Goal: Task Accomplishment & Management: Complete application form

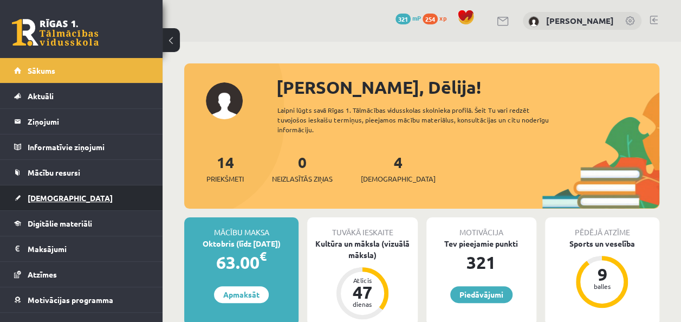
click at [61, 200] on link "[DEMOGRAPHIC_DATA]" at bounding box center [81, 197] width 135 height 25
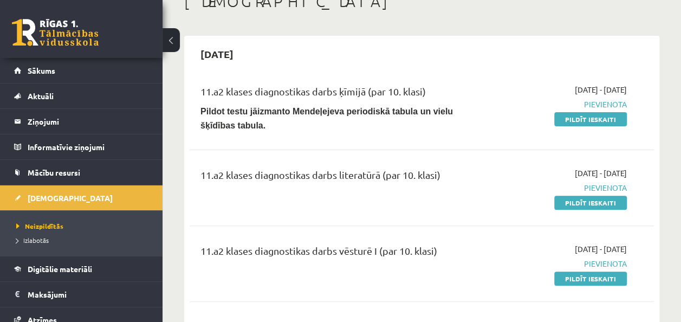
scroll to position [70, 0]
click at [600, 199] on link "Pildīt ieskaiti" at bounding box center [591, 203] width 73 height 14
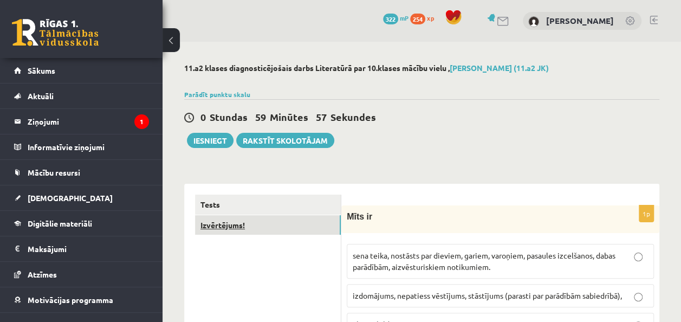
click at [224, 221] on link "Izvērtējums!" at bounding box center [268, 225] width 146 height 20
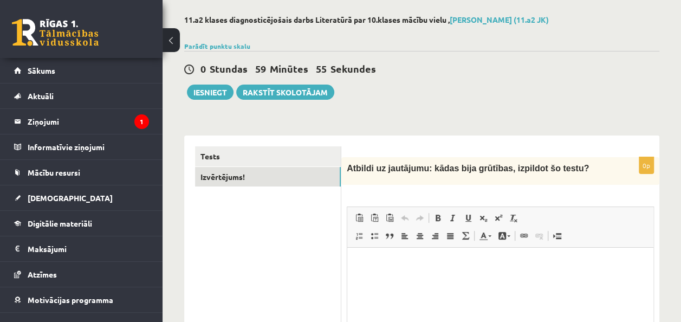
scroll to position [49, 0]
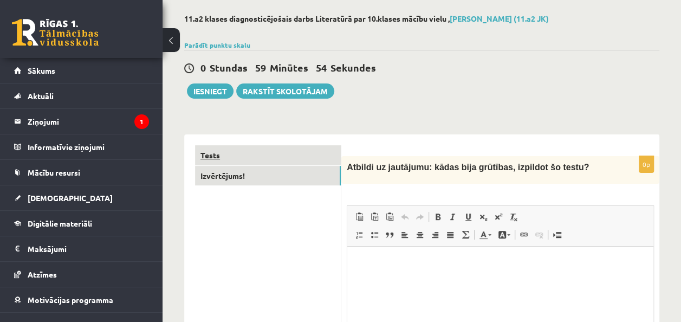
click at [239, 149] on link "Tests" at bounding box center [268, 155] width 146 height 20
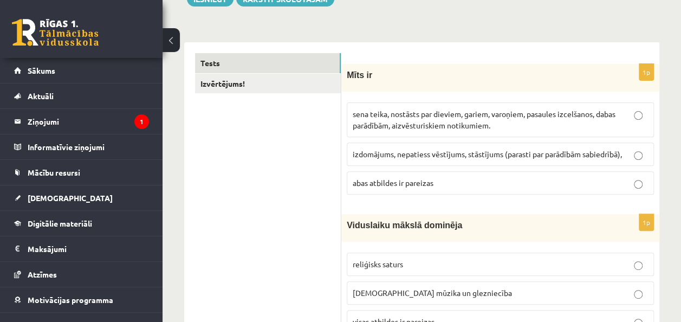
scroll to position [142, 0]
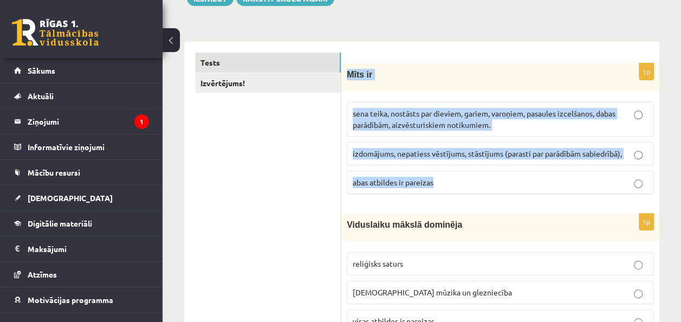
drag, startPoint x: 345, startPoint y: 73, endPoint x: 448, endPoint y: 182, distance: 150.3
click at [448, 182] on div "1p Mīts ir sena teika, nostāsts par dieviem, gariem, varoņiem, pasaules izcelša…" at bounding box center [501, 132] width 318 height 139
copy div "Mīts ir sena teika, nostāsts par dieviem, gariem, varoņiem, pasaules izcelšanos…"
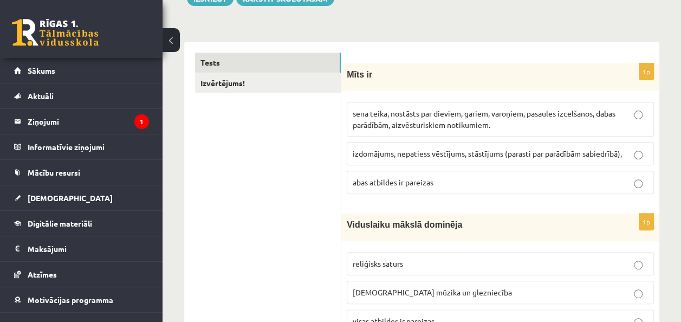
click at [460, 173] on label "abas atbildes ir pareizas" at bounding box center [500, 182] width 307 height 23
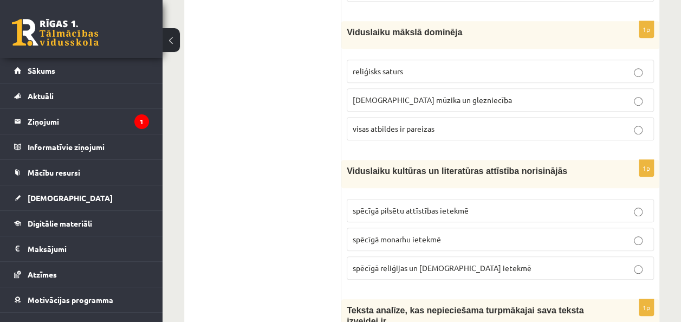
scroll to position [344, 0]
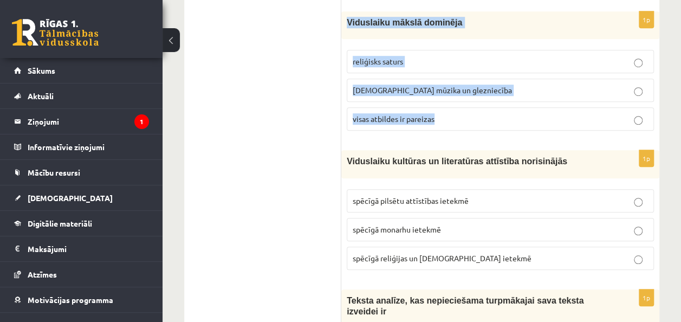
drag, startPoint x: 346, startPoint y: 20, endPoint x: 465, endPoint y: 111, distance: 149.7
click at [465, 111] on div "1p Viduslaiku mākslā dominēja reliģisks saturs baznīcas mūzika un glezniecība v…" at bounding box center [501, 75] width 318 height 128
copy div "Viduslaiku mākslā dominēja reliģisks saturs baznīcas mūzika un glezniecība visa…"
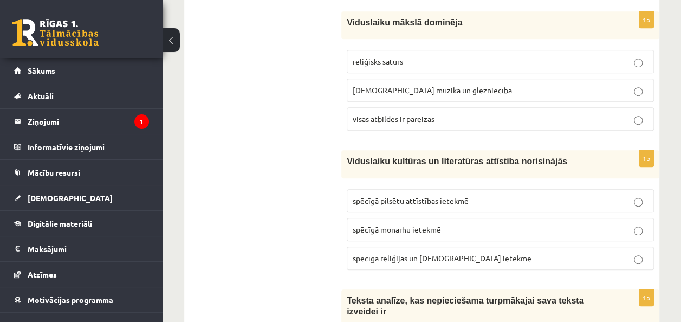
click at [460, 114] on p "visas atbildes ir pareizas" at bounding box center [500, 118] width 295 height 11
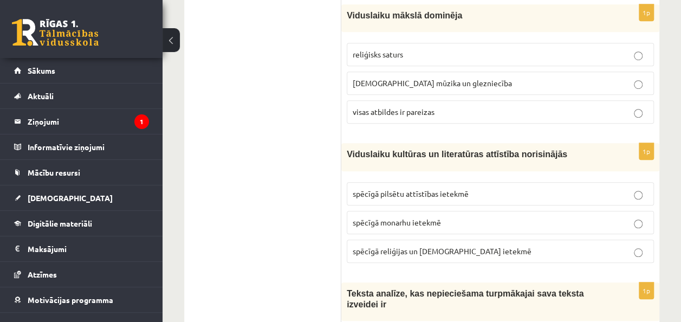
scroll to position [352, 0]
drag, startPoint x: 351, startPoint y: 151, endPoint x: 411, endPoint y: 167, distance: 62.3
click at [411, 167] on div "Viduslaiku kultūras un literatūras attīstība norisinājās" at bounding box center [501, 157] width 318 height 28
drag, startPoint x: 411, startPoint y: 167, endPoint x: 267, endPoint y: 191, distance: 146.8
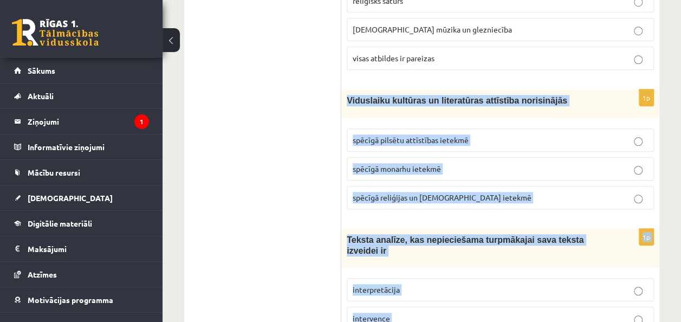
scroll to position [409, 0]
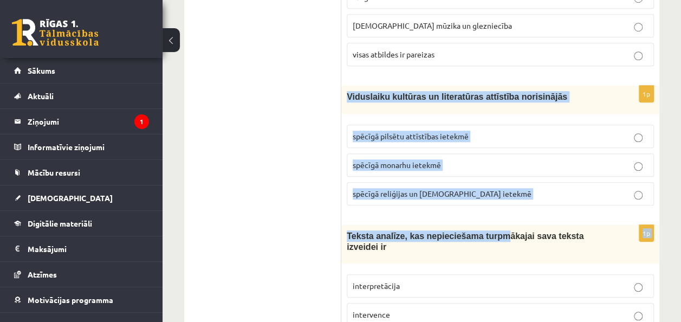
drag, startPoint x: 344, startPoint y: 146, endPoint x: 492, endPoint y: 189, distance: 154.1
click at [492, 189] on div "1p Viduslaiku kultūras un literatūras attīstība norisinājās spēcīgā pilsētu att…" at bounding box center [501, 150] width 318 height 128
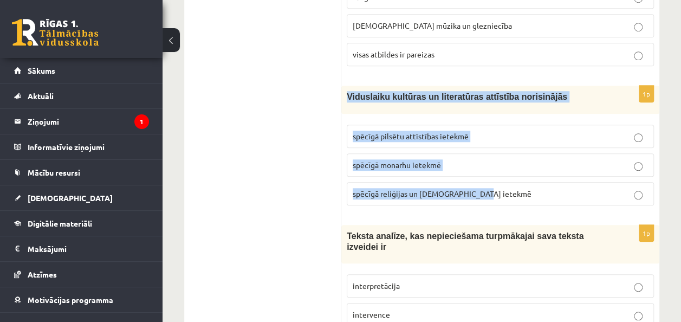
click at [492, 190] on p "spēcīgā reliģijas un baznīcas ietekmē" at bounding box center [500, 193] width 295 height 11
click at [506, 209] on div "1p Viduslaiku kultūras un literatūras attīstība norisinājās spēcīgā pilsētu att…" at bounding box center [501, 150] width 318 height 128
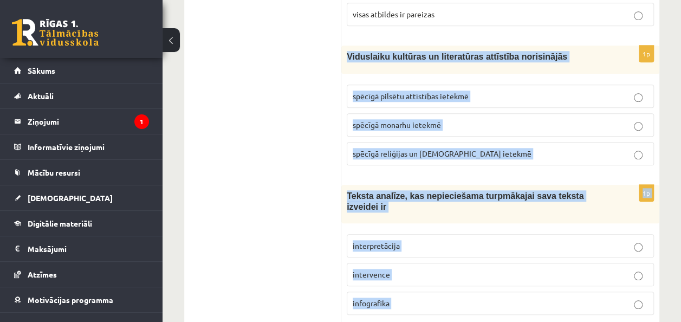
scroll to position [453, 0]
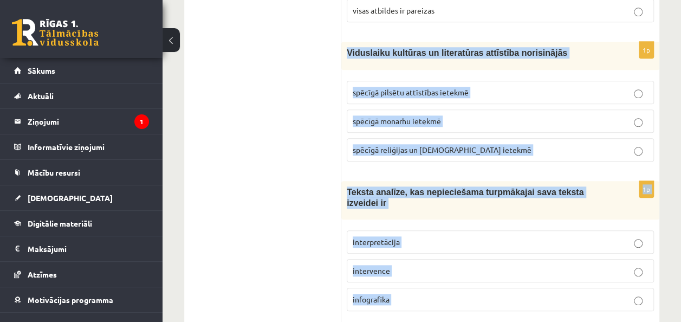
drag, startPoint x: 343, startPoint y: 94, endPoint x: 473, endPoint y: 300, distance: 243.6
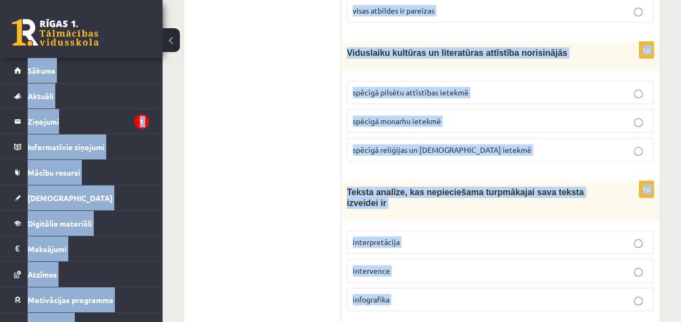
copy body "0 Dāvanas 322 mP 254 xp Dēlija Lavrova Sākums Aktuāli Kā mācīties eSKOLĀ Kontak…"
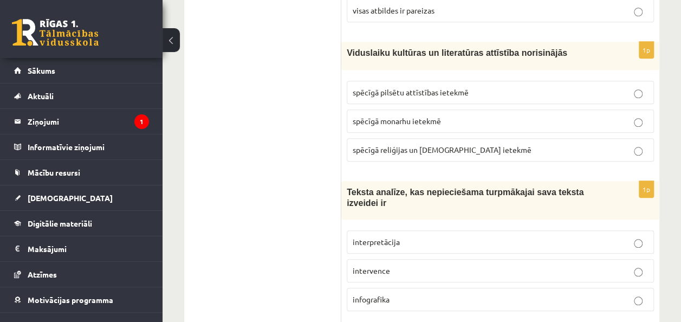
click at [427, 150] on p "spēcīgā reliģijas un baznīcas ietekmē" at bounding box center [500, 149] width 295 height 11
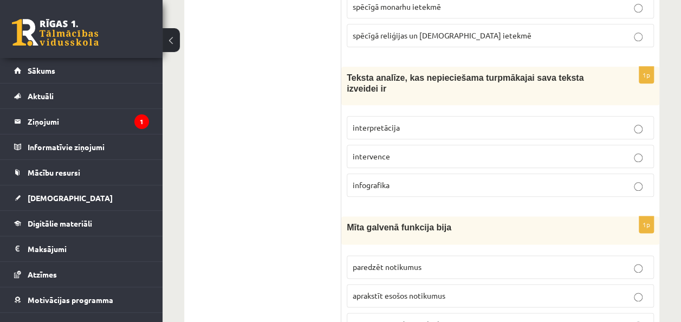
scroll to position [568, 0]
click at [396, 122] on span "interpretācija" at bounding box center [376, 127] width 47 height 10
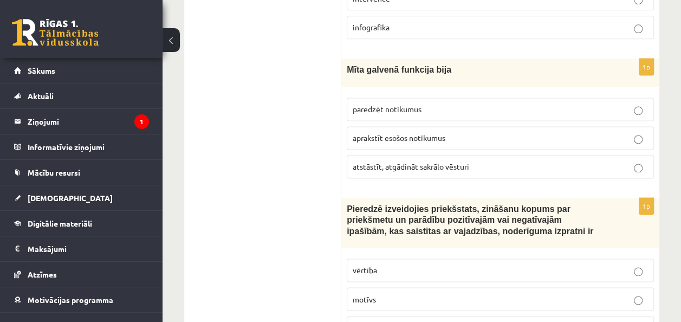
scroll to position [726, 0]
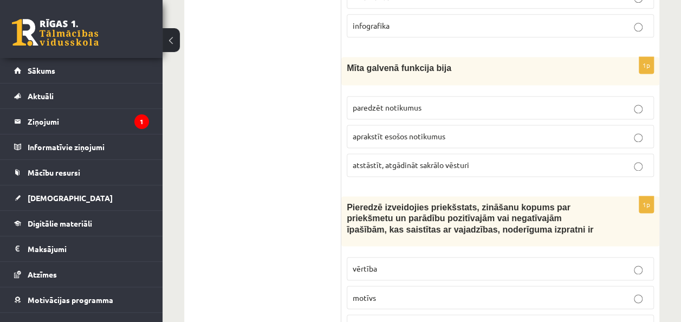
click at [452, 160] on span "atstāstīt, atgādināt sakrālo vēsturi" at bounding box center [411, 165] width 117 height 10
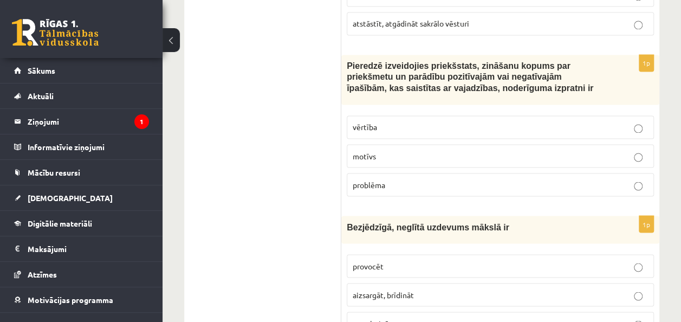
scroll to position [868, 0]
click at [410, 178] on p "problēma" at bounding box center [500, 183] width 295 height 11
click at [459, 150] on p "motīvs" at bounding box center [500, 155] width 295 height 11
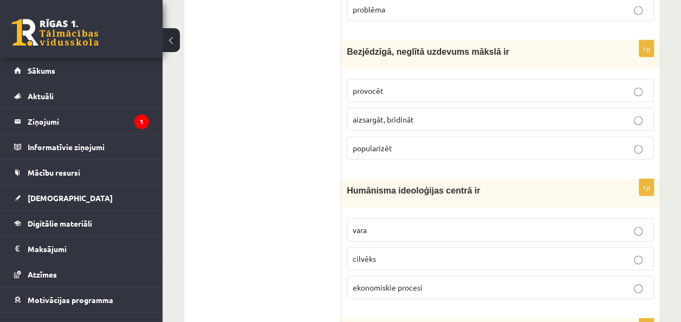
scroll to position [1044, 0]
click at [464, 84] on p "provocēt" at bounding box center [500, 89] width 295 height 11
click at [426, 252] on p "cilvēks" at bounding box center [500, 257] width 295 height 11
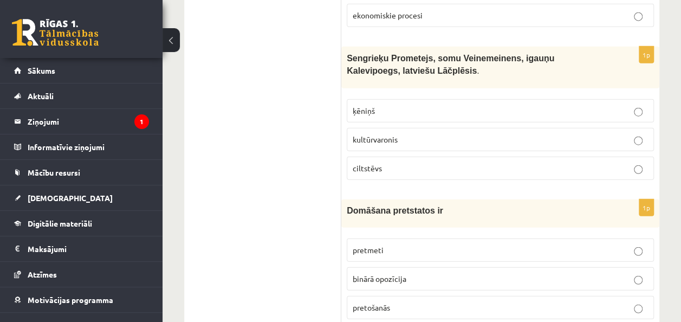
scroll to position [1322, 0]
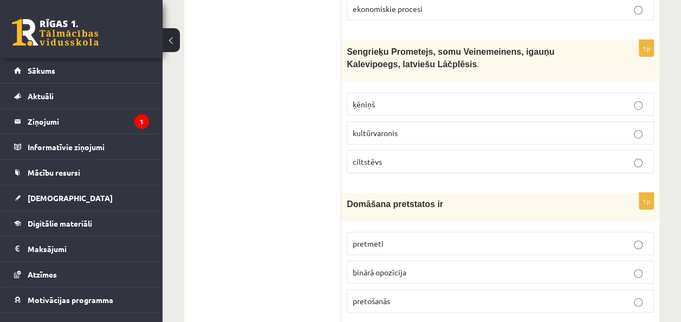
click at [437, 127] on p "kultūrvaronis" at bounding box center [500, 132] width 295 height 11
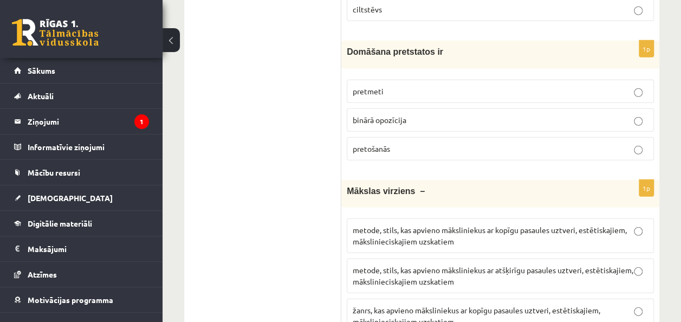
scroll to position [1475, 0]
click at [448, 136] on label "pretošanās" at bounding box center [500, 147] width 307 height 23
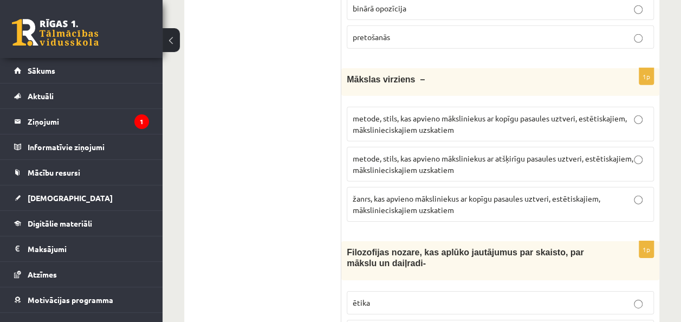
scroll to position [1588, 0]
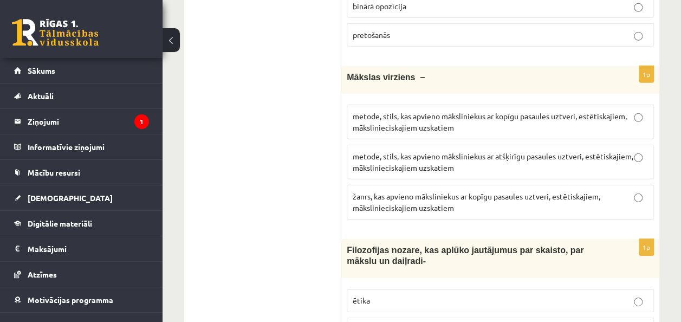
click at [506, 111] on span "metode, stils, kas apvieno māksliniekus ar kopīgu pasaules uztveri, estētiskaji…" at bounding box center [490, 121] width 274 height 21
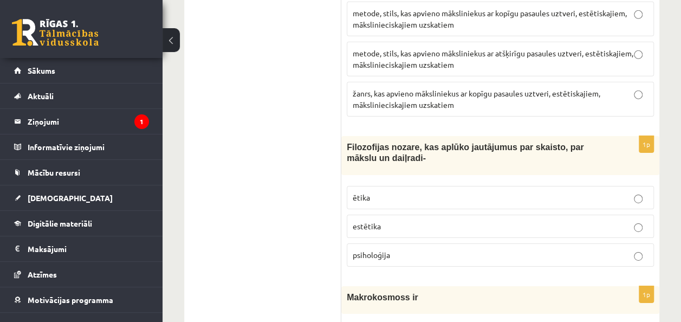
scroll to position [1691, 0]
click at [440, 220] on p "estētika" at bounding box center [500, 225] width 295 height 11
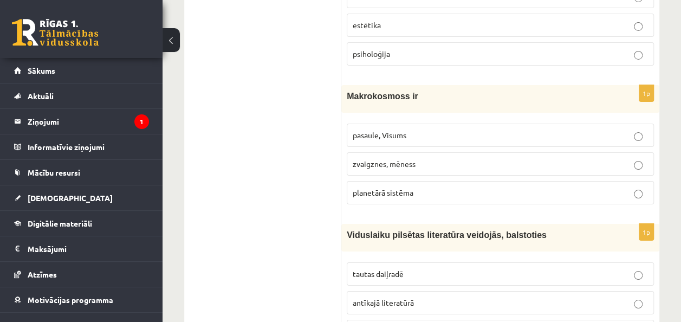
scroll to position [1893, 0]
click at [440, 123] on label "pasaule, Visums" at bounding box center [500, 134] width 307 height 23
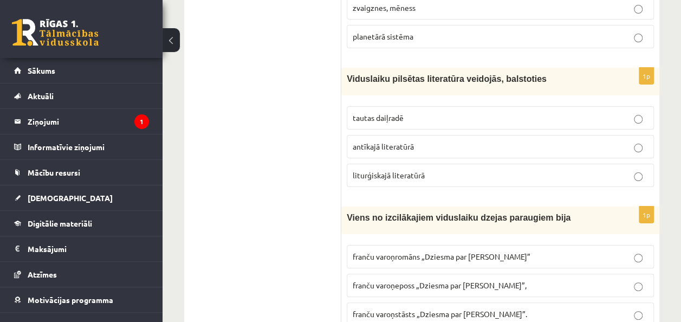
scroll to position [2049, 0]
click at [429, 112] on p "tautas daiļradē" at bounding box center [500, 117] width 295 height 11
click at [426, 140] on p "antīkajā literatūrā" at bounding box center [500, 145] width 295 height 11
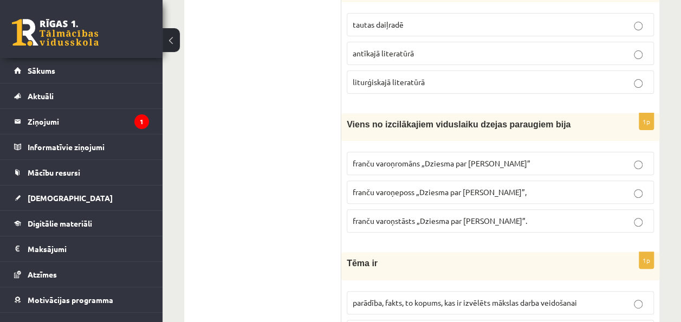
scroll to position [2144, 0]
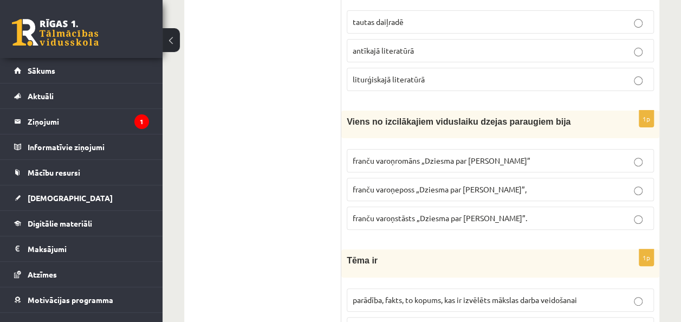
click at [414, 178] on label "franču varoņeposs „Dziesma par Rolandu”," at bounding box center [500, 189] width 307 height 23
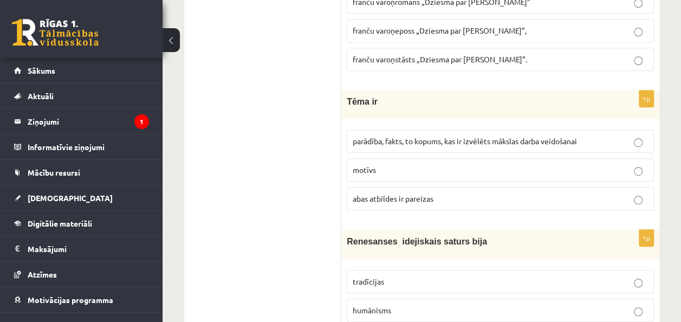
scroll to position [2304, 0]
click at [468, 135] on span "parādība, fakts, to kopums, kas ir izvēlēts mākslas darba veidošanai" at bounding box center [465, 140] width 224 height 10
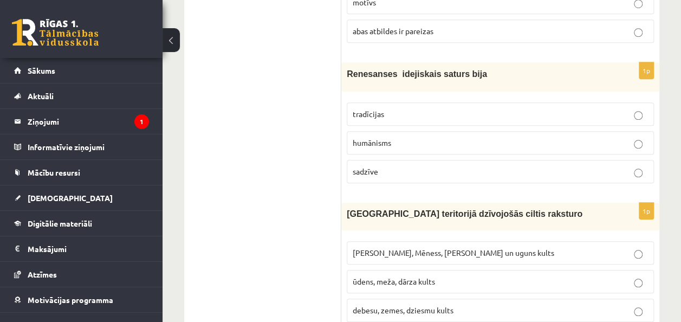
scroll to position [2471, 0]
click at [432, 137] on p "humānisms" at bounding box center [500, 142] width 295 height 11
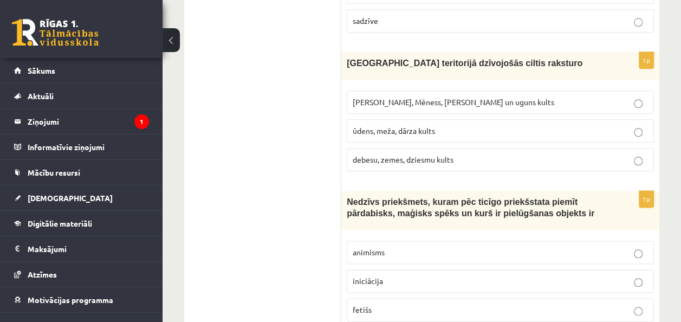
scroll to position [2622, 0]
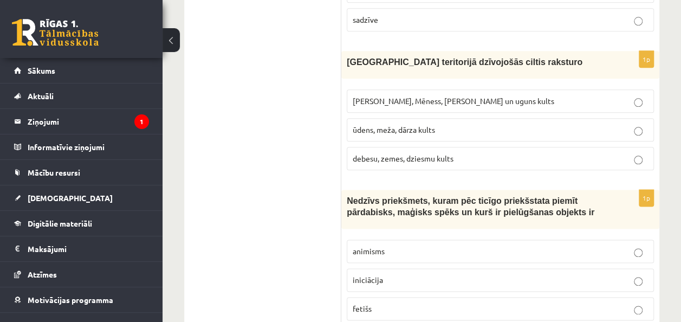
click at [477, 96] on span "Saules, Mēness, Pērkona un uguns kults" at bounding box center [454, 101] width 202 height 10
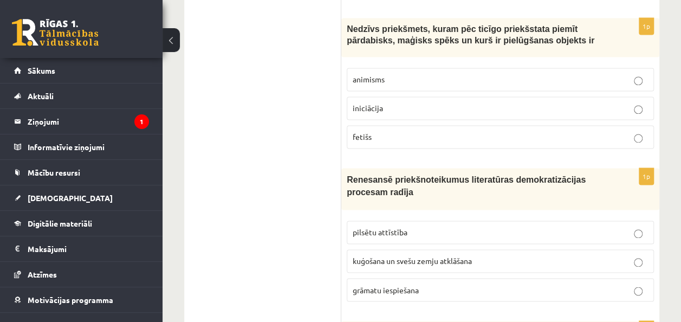
scroll to position [2795, 0]
click at [463, 131] on p "fetišs" at bounding box center [500, 136] width 295 height 11
click at [416, 284] on span "grāmatu iespiešana" at bounding box center [386, 289] width 66 height 10
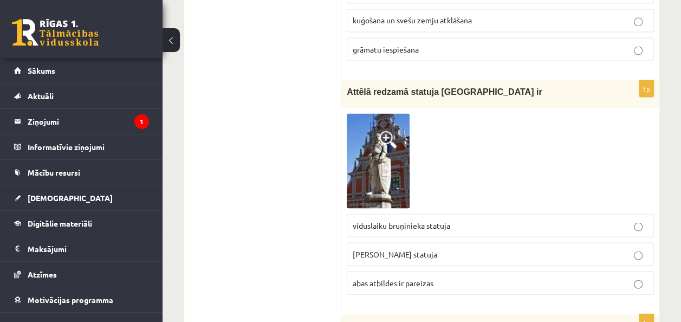
scroll to position [3036, 0]
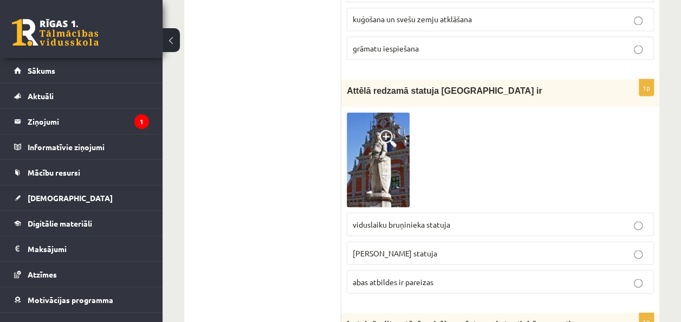
click at [395, 241] on label "Rolanda statuja" at bounding box center [500, 252] width 307 height 23
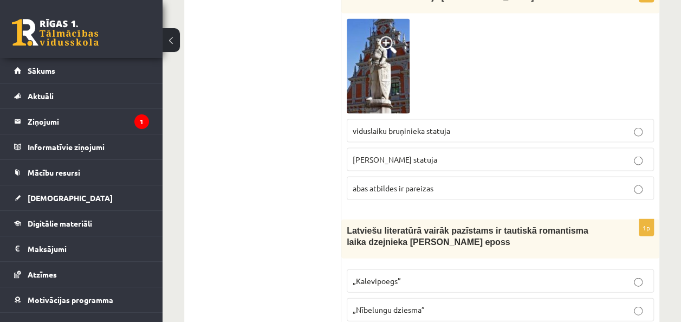
scroll to position [3131, 0]
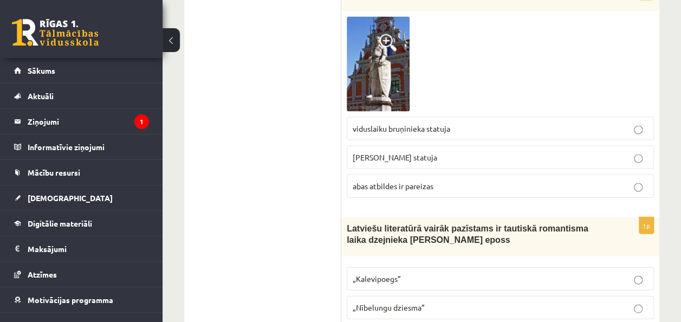
click at [434, 123] on p "viduslaiku bruņinieka statuja" at bounding box center [500, 128] width 295 height 11
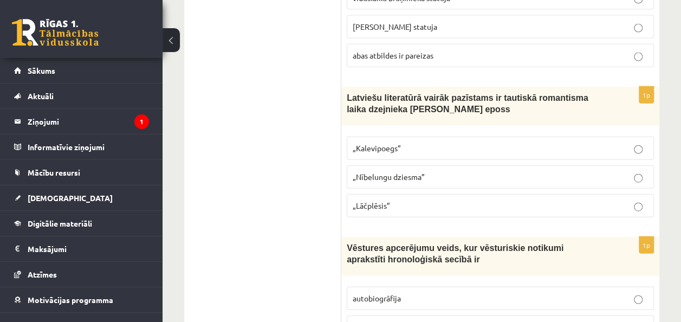
scroll to position [3262, 0]
click at [426, 199] on p "„Lāčplēsis”" at bounding box center [500, 204] width 295 height 11
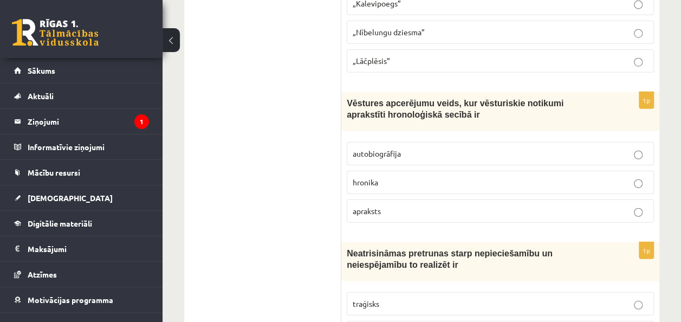
scroll to position [3443, 0]
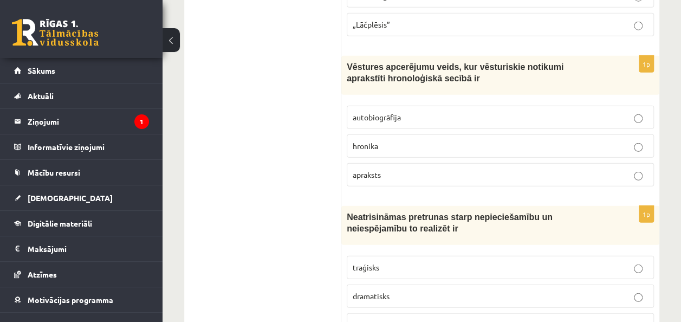
click at [429, 134] on label "hronika" at bounding box center [500, 145] width 307 height 23
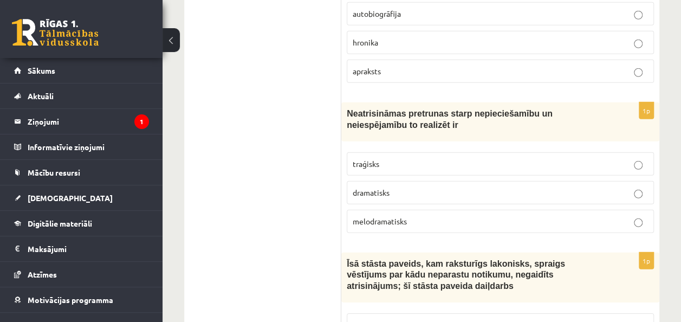
scroll to position [3547, 0]
click at [452, 186] on p "dramatisks" at bounding box center [500, 191] width 295 height 11
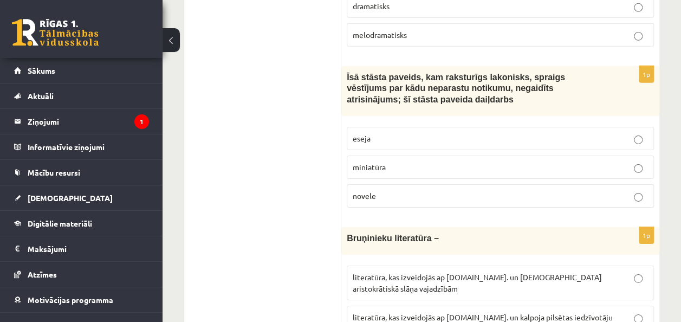
scroll to position [3734, 0]
click at [438, 184] on label "novele" at bounding box center [500, 195] width 307 height 23
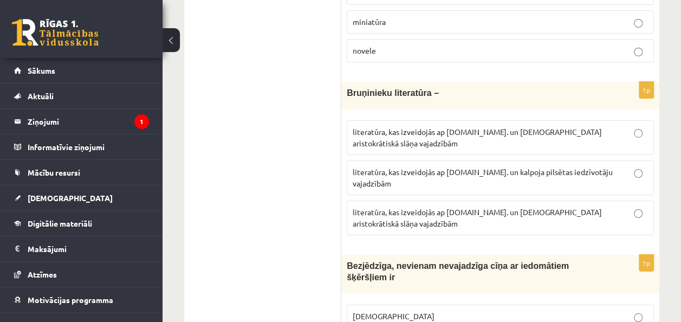
scroll to position [3879, 0]
click at [502, 200] on label "literatūra, kas izveidojās ap 12.gs. un kalpoja aristokrātiskā slāņa vajadzībām" at bounding box center [500, 217] width 307 height 35
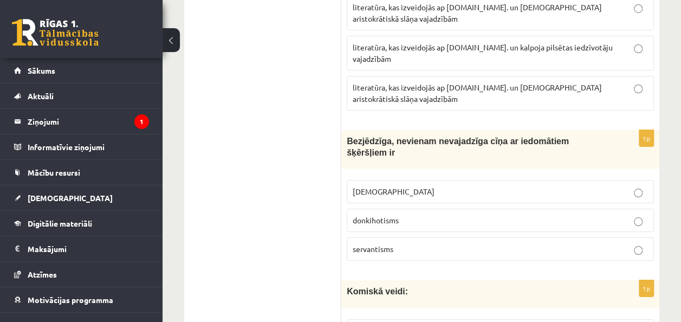
scroll to position [4004, 0]
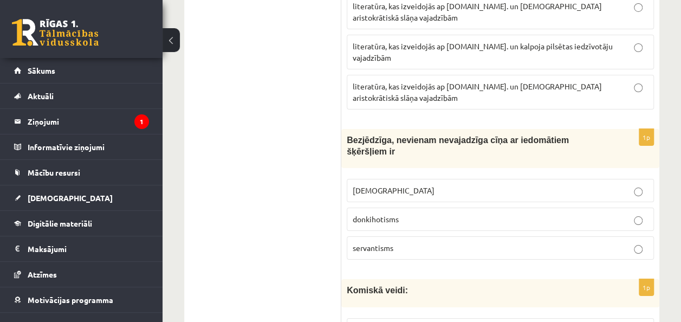
click at [428, 208] on label "donkihotisms" at bounding box center [500, 219] width 307 height 23
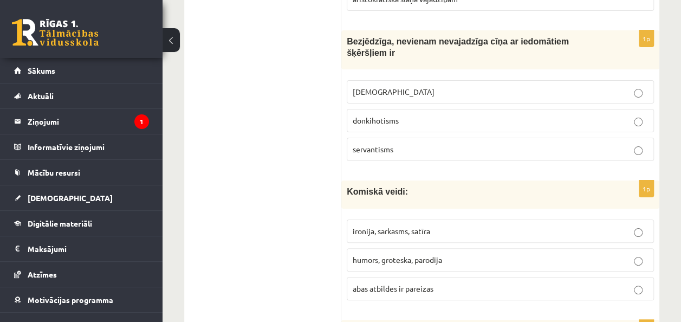
scroll to position [4104, 0]
click at [416, 282] on p "abas atbildes ir pareizas" at bounding box center [500, 287] width 295 height 11
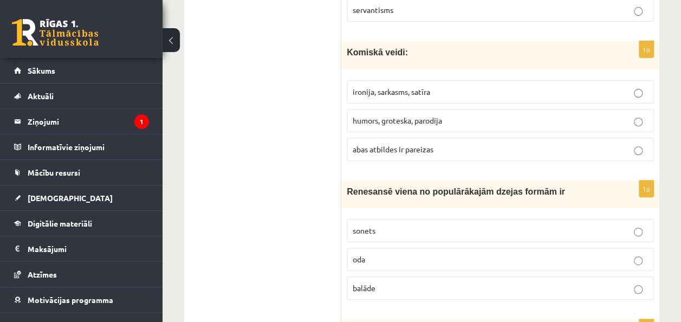
scroll to position [4244, 0]
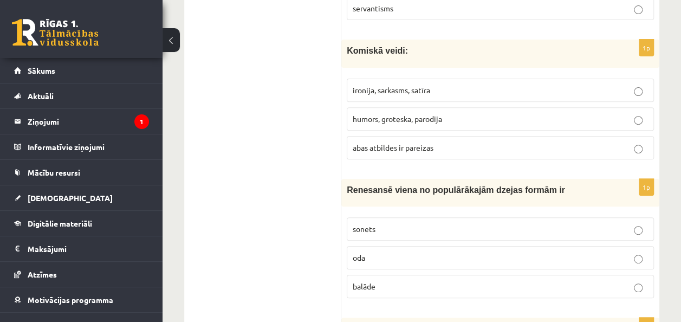
click at [438, 223] on p "sonets" at bounding box center [500, 228] width 295 height 11
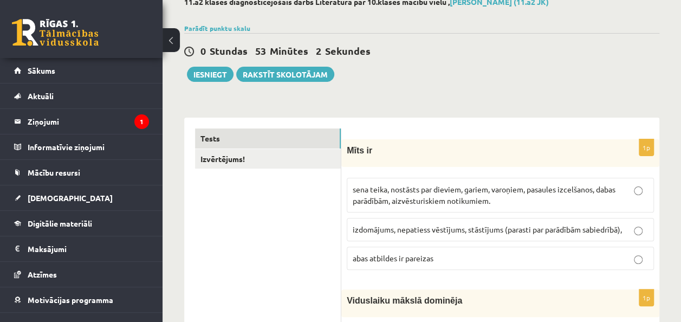
scroll to position [0, 0]
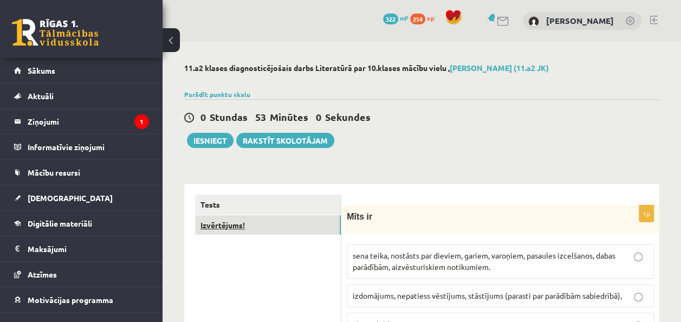
click at [237, 230] on link "Izvērtējums!" at bounding box center [268, 225] width 146 height 20
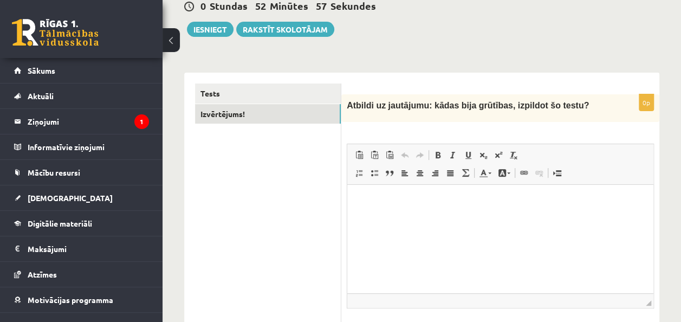
scroll to position [112, 0]
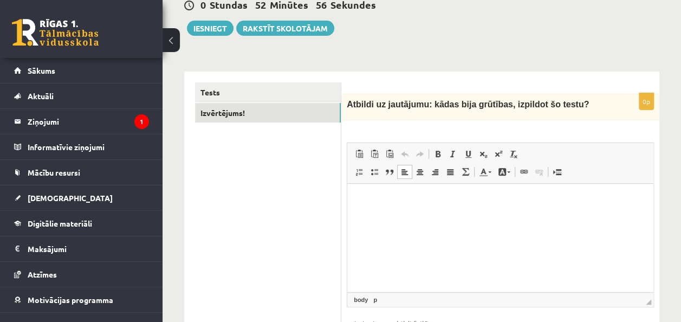
click at [423, 209] on html at bounding box center [500, 200] width 306 height 33
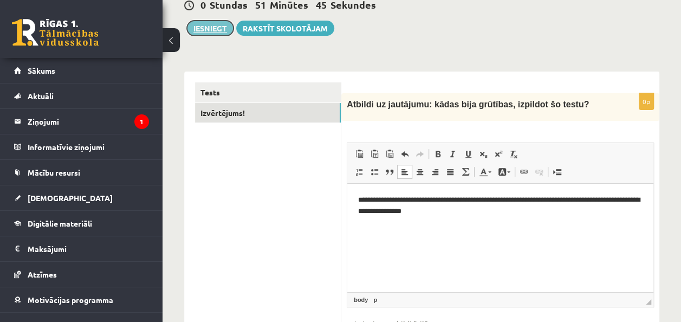
click at [214, 27] on button "Iesniegt" at bounding box center [210, 28] width 47 height 15
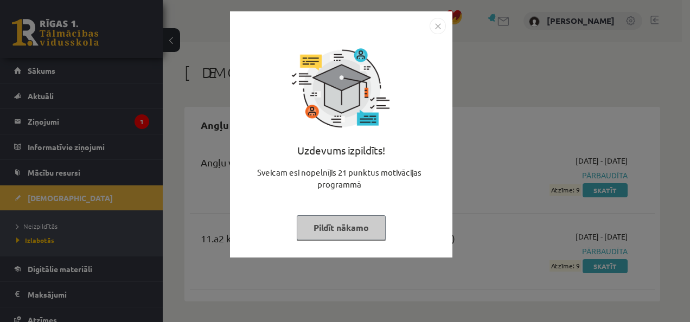
click at [352, 222] on button "Pildīt nākamo" at bounding box center [341, 227] width 89 height 25
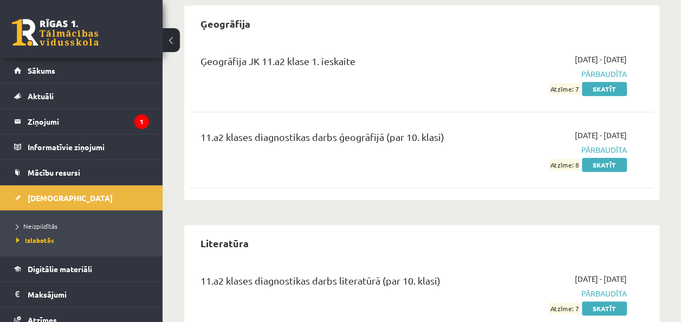
scroll to position [321, 0]
click at [38, 193] on span "[DEMOGRAPHIC_DATA]" at bounding box center [70, 198] width 85 height 10
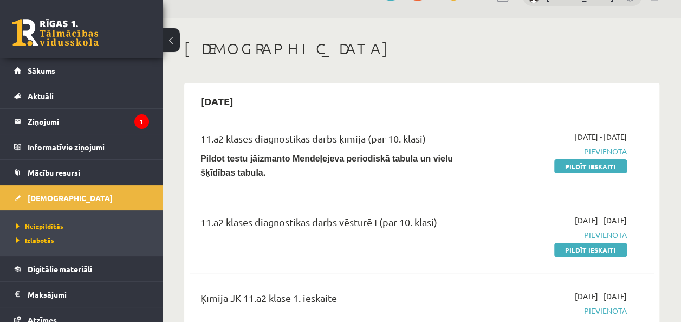
scroll to position [27, 0]
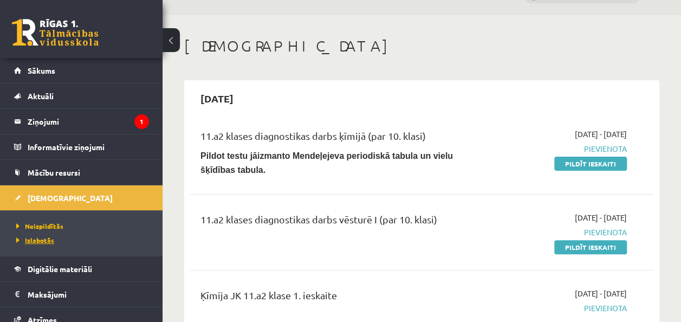
click at [47, 239] on span "Izlabotās" at bounding box center [35, 240] width 38 height 9
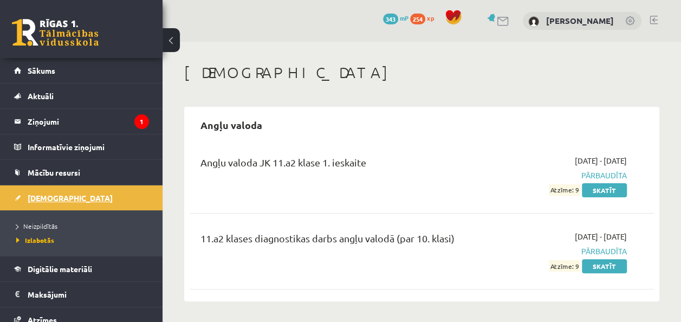
click at [50, 196] on span "[DEMOGRAPHIC_DATA]" at bounding box center [70, 198] width 85 height 10
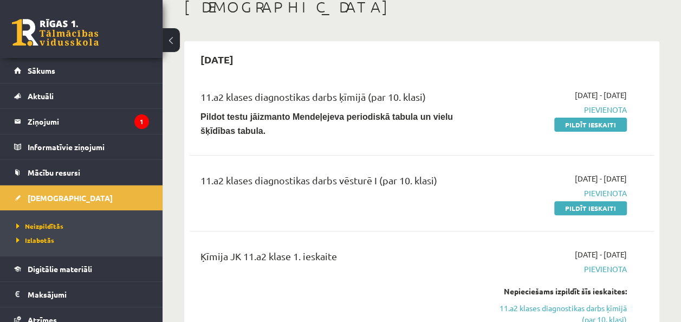
scroll to position [69, 0]
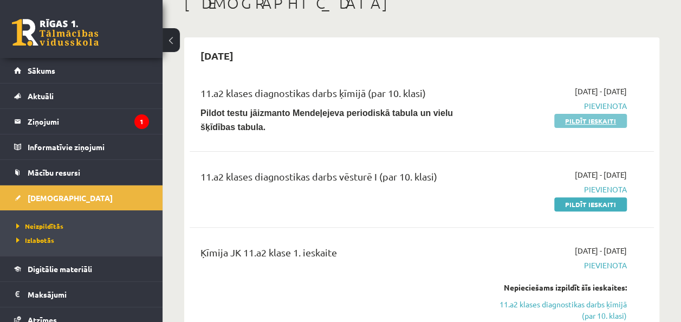
click at [584, 121] on link "Pildīt ieskaiti" at bounding box center [591, 121] width 73 height 14
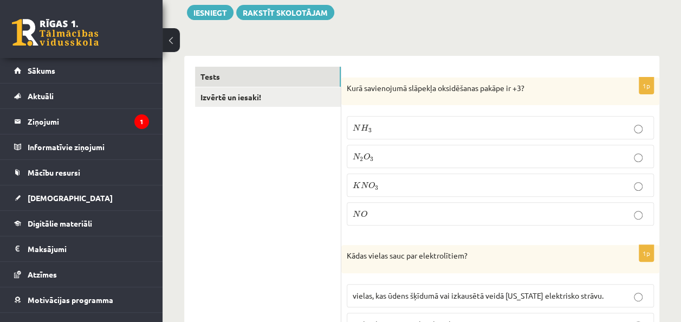
scroll to position [143, 0]
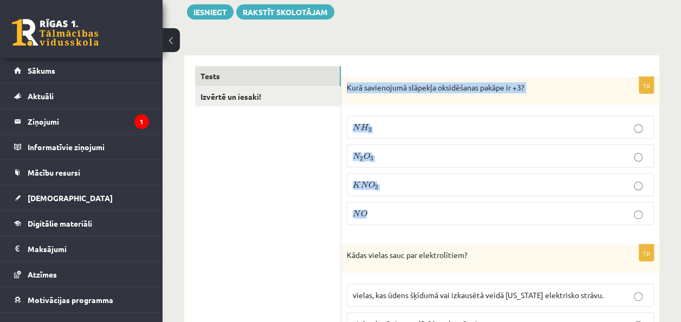
drag, startPoint x: 348, startPoint y: 86, endPoint x: 419, endPoint y: 221, distance: 153.0
click at [419, 221] on div "1p Kurā savienojumā slāpekļa oksidēšanas pakāpe ir +3? N H 3 N H 3 N 2 O 3 N 2 …" at bounding box center [501, 155] width 318 height 157
copy div "Kurā savienojumā slāpekļa oksidēšanas pakāpe ir +3? N H 3 N H 3 N 2 O 3 N 2 O 3…"
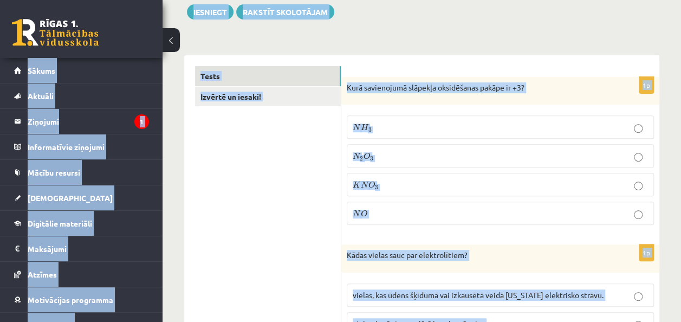
copy div "0 Dāvanas 343 mP 254 xp Dēlija Lavrova Sākums Aktuāli Kā mācīties eSKOLĀ Kontak…"
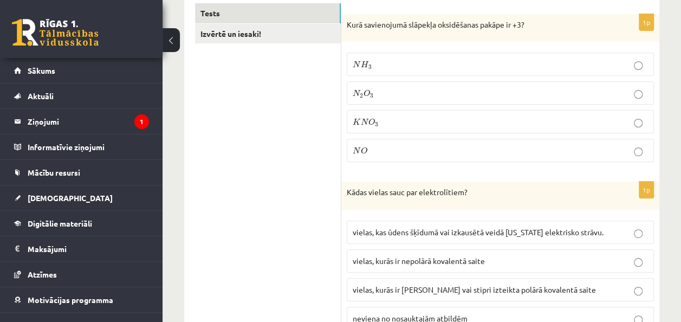
scroll to position [207, 0]
click at [422, 65] on p "N H 3 N H 3" at bounding box center [500, 62] width 295 height 11
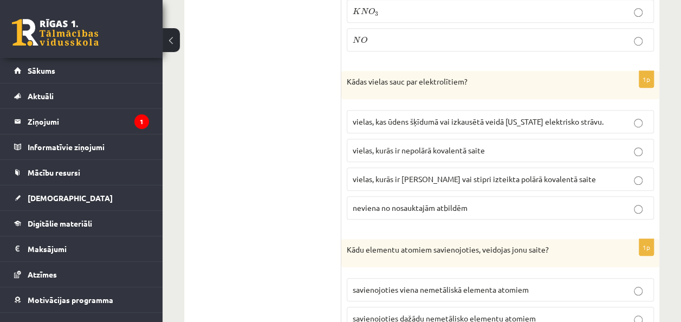
scroll to position [317, 0]
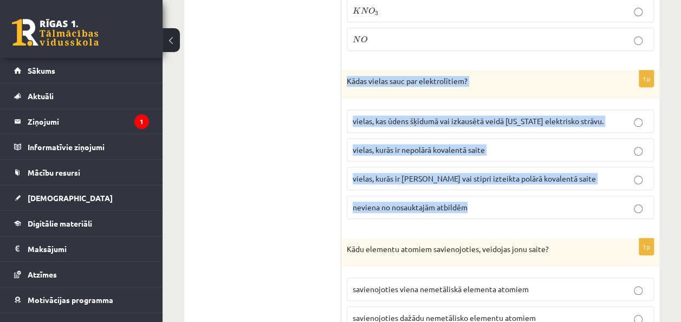
drag, startPoint x: 343, startPoint y: 73, endPoint x: 487, endPoint y: 191, distance: 186.5
click at [487, 191] on div "1p Kādas vielas sauc par elektrolītiem? vielas, kas ūdens šķīdumā vai izkausētā…" at bounding box center [501, 148] width 318 height 157
copy div "Kādas vielas sauc par elektrolītiem? vielas, kas ūdens šķīdumā vai izkausētā ve…"
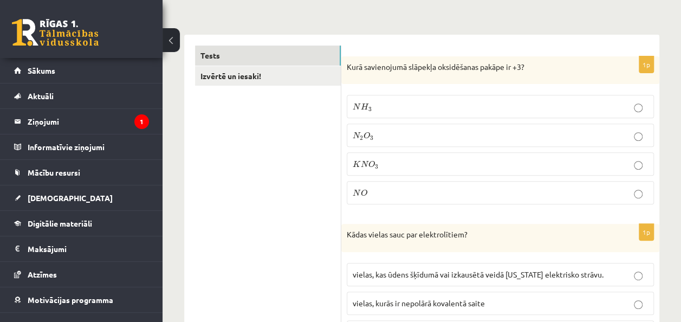
scroll to position [163, 0]
click at [432, 140] on label "N 2 O 3 N 2 O 3" at bounding box center [500, 135] width 307 height 23
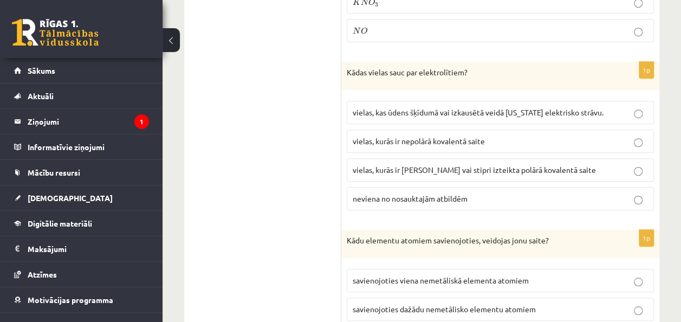
scroll to position [326, 0]
click at [481, 169] on span "vielas, kurās ir jonu saite vai stipri izteikta polārā kovalentā saite" at bounding box center [474, 169] width 243 height 10
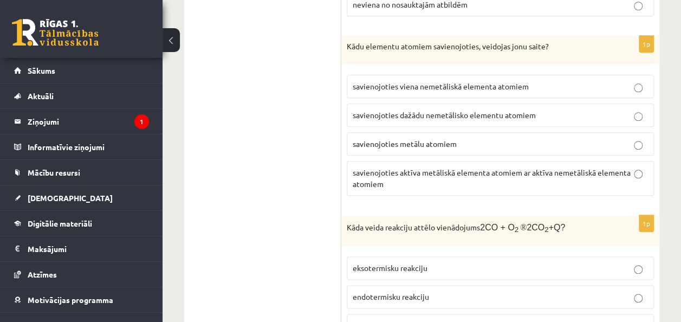
scroll to position [520, 0]
click at [459, 160] on label "savienojoties aktīva metāliskā elementa atomiem ar aktīva nemetāliskā elementa …" at bounding box center [500, 177] width 307 height 35
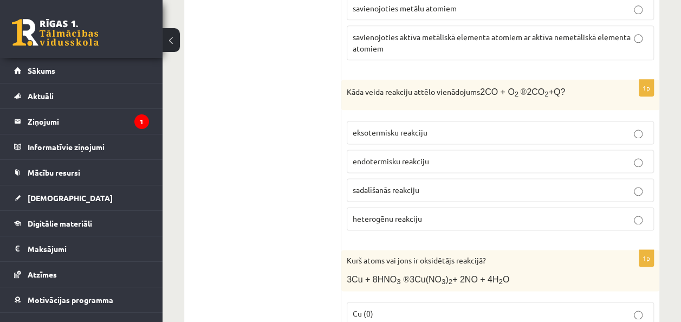
scroll to position [696, 0]
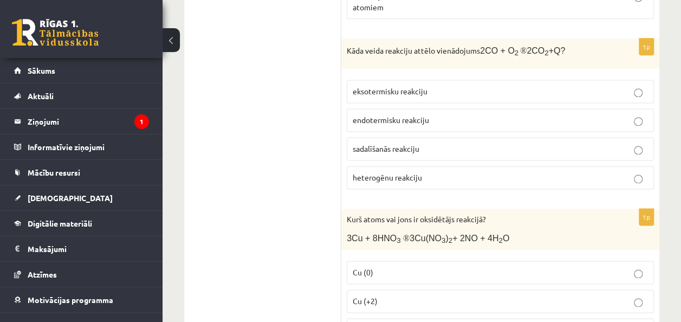
click at [452, 115] on p "endotermisku reakciju" at bounding box center [500, 119] width 295 height 11
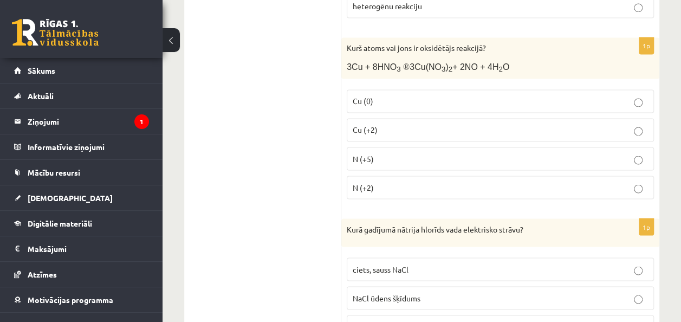
scroll to position [868, 0]
click at [394, 156] on label "N (+5)" at bounding box center [500, 157] width 307 height 23
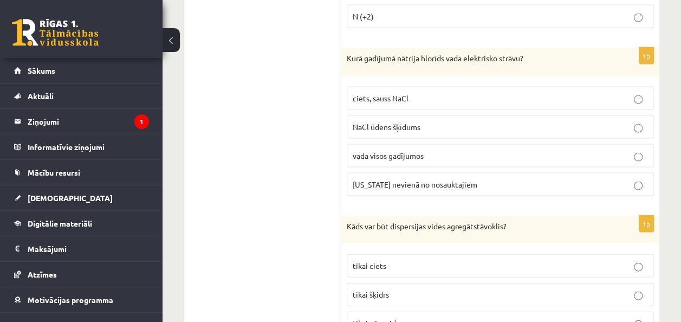
scroll to position [1039, 0]
click at [405, 121] on span "NaCl ūdens šķīdums" at bounding box center [387, 126] width 68 height 10
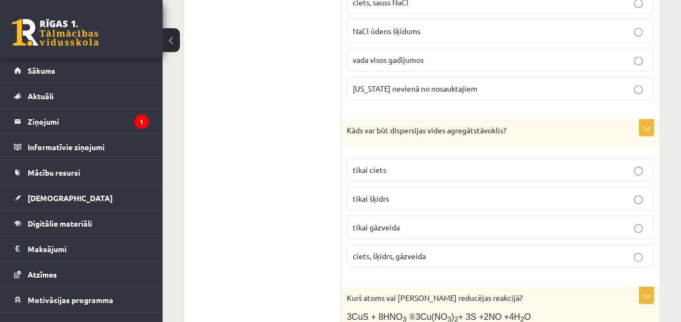
scroll to position [1135, 0]
click at [425, 251] on label "ciets, šķidrs, gāzveida" at bounding box center [500, 255] width 307 height 23
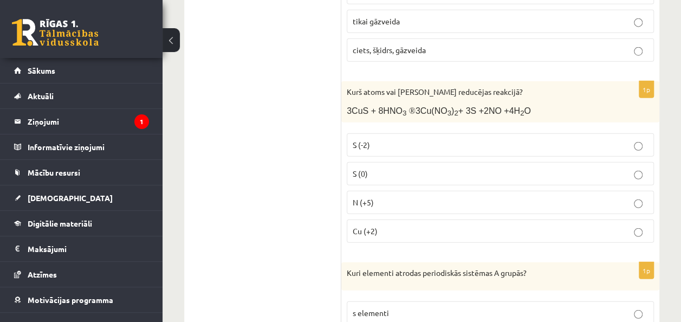
scroll to position [1341, 0]
click at [376, 196] on p "N (+5)" at bounding box center [500, 201] width 295 height 11
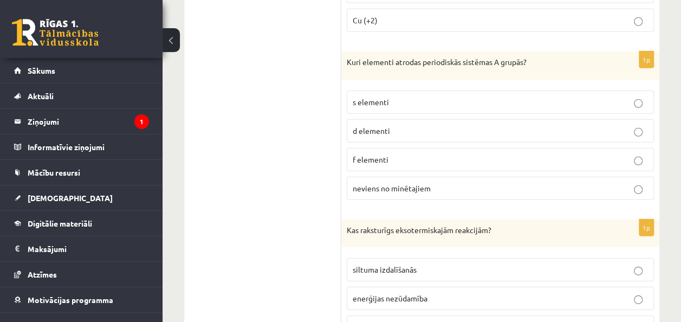
scroll to position [1552, 0]
click at [416, 92] on label "s elementi" at bounding box center [500, 100] width 307 height 23
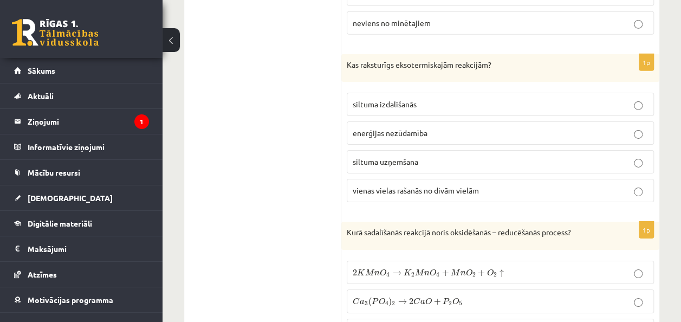
scroll to position [1717, 0]
click at [396, 156] on span "siltuma uzņemšana" at bounding box center [386, 161] width 66 height 10
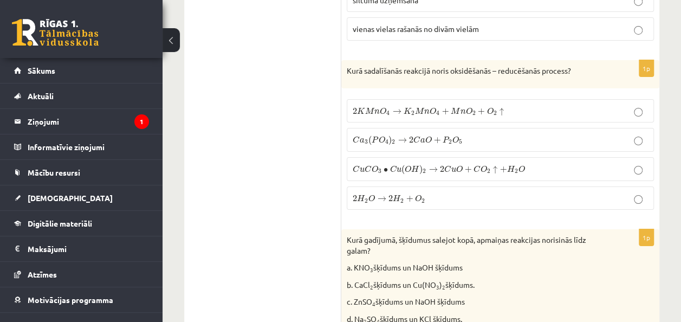
scroll to position [1879, 0]
click at [402, 191] on p "2 H 2 O → 2 H 2 + O 2 2 H 2 O → 2 H 2 + O 2" at bounding box center [500, 196] width 295 height 11
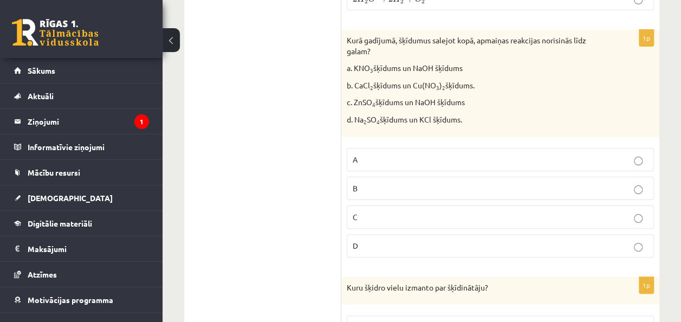
scroll to position [2078, 0]
click at [382, 210] on p "C" at bounding box center [500, 215] width 295 height 11
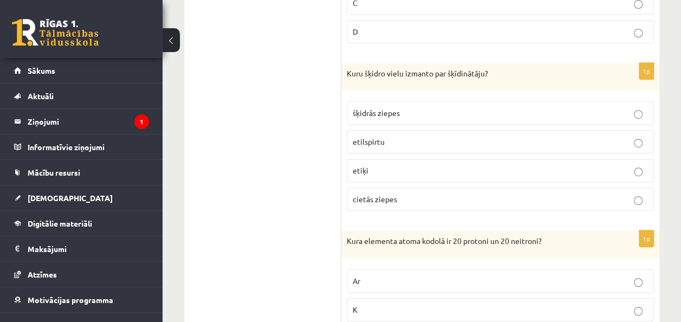
scroll to position [2293, 0]
click at [389, 128] on label "etilspirtu" at bounding box center [500, 139] width 307 height 23
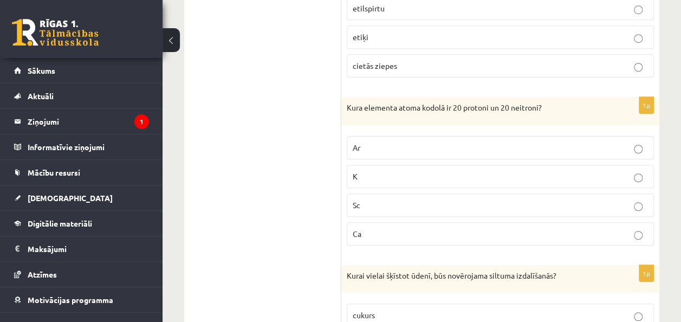
scroll to position [2446, 0]
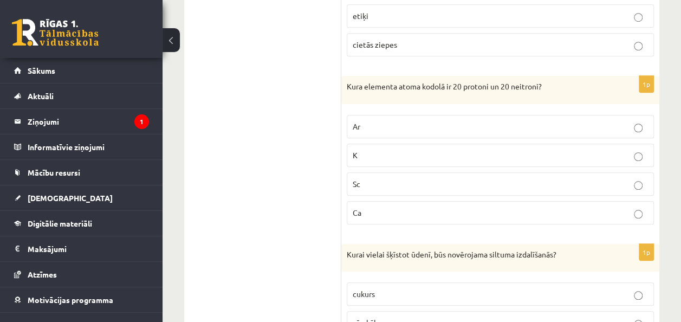
click at [410, 207] on p "Ca" at bounding box center [500, 212] width 295 height 11
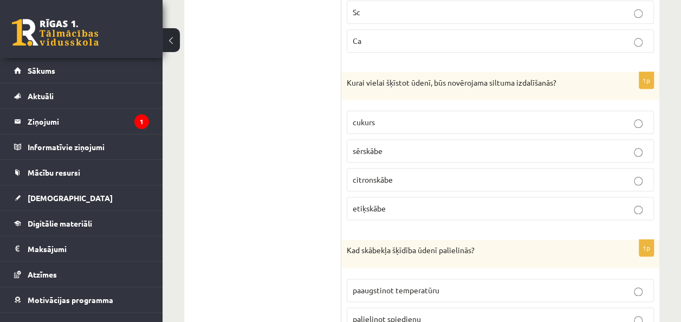
scroll to position [2619, 0]
click at [449, 144] on p "sērskābe" at bounding box center [500, 149] width 295 height 11
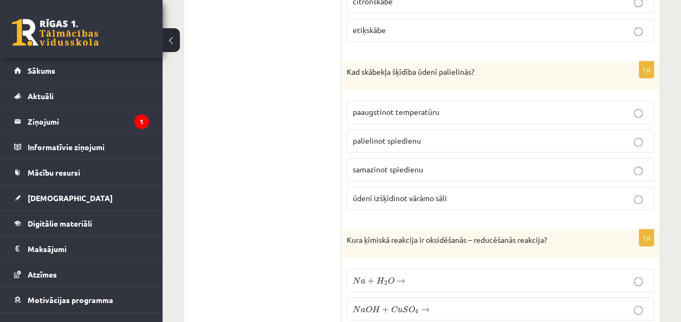
scroll to position [2810, 0]
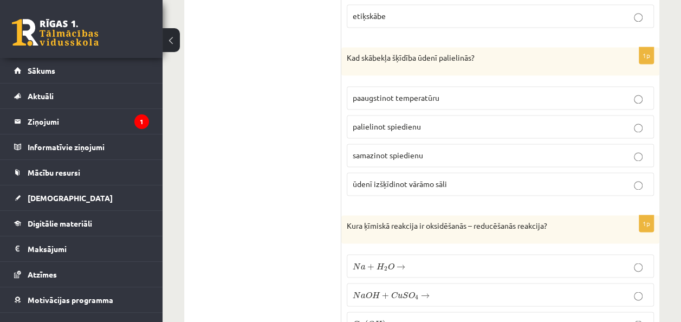
click at [469, 150] on p "samazinot spiedienu" at bounding box center [500, 155] width 295 height 11
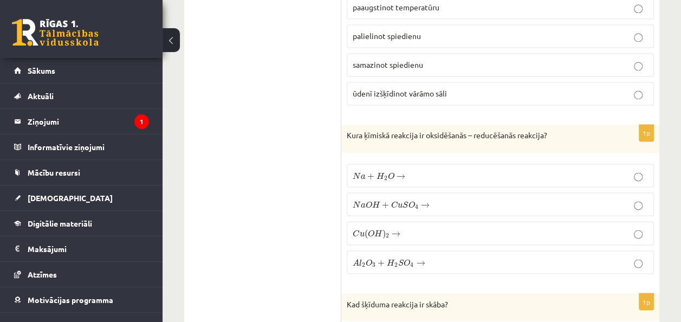
scroll to position [2908, 0]
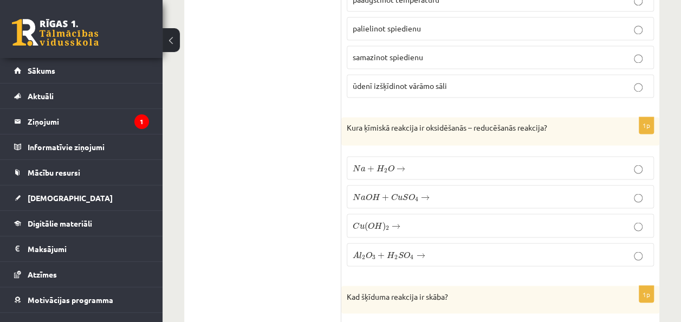
click at [409, 156] on label "N a + H 2 O → N a + H 2 O →" at bounding box center [500, 167] width 307 height 23
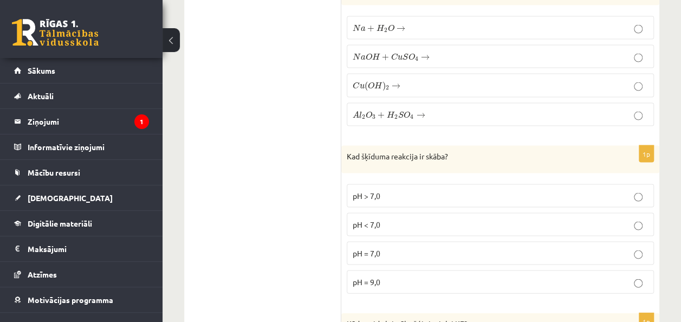
scroll to position [3081, 0]
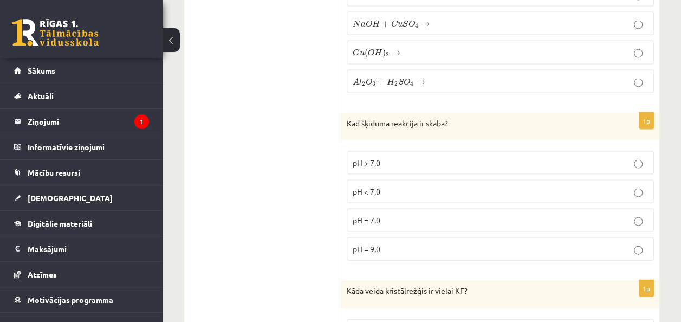
click at [402, 186] on p "pH < 7,0" at bounding box center [500, 191] width 295 height 11
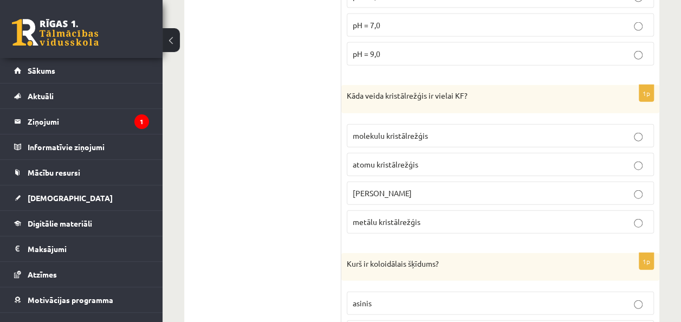
scroll to position [3298, 0]
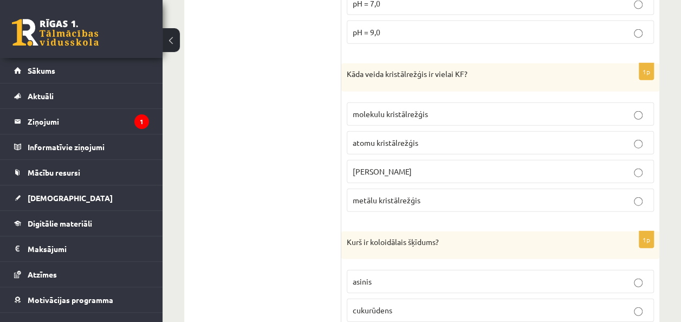
click at [386, 166] on span "jonu kristālrežģis" at bounding box center [382, 171] width 59 height 10
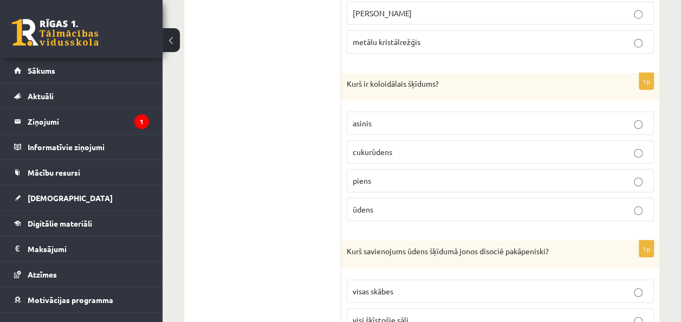
scroll to position [3479, 0]
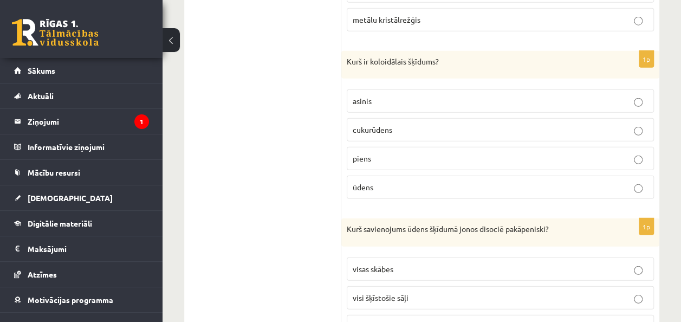
click at [420, 153] on p "piens" at bounding box center [500, 158] width 295 height 11
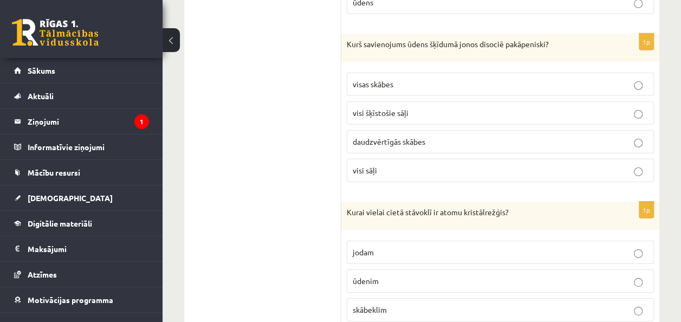
scroll to position [3664, 0]
click at [426, 136] on span "daudzvērtīgās skābes" at bounding box center [389, 141] width 73 height 10
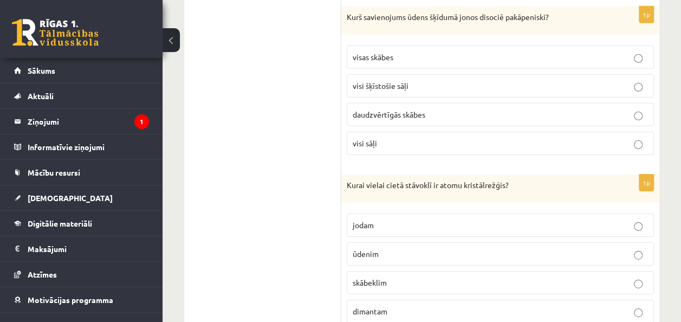
scroll to position [3691, 0]
click at [455, 52] on p "visas skābes" at bounding box center [500, 57] width 295 height 11
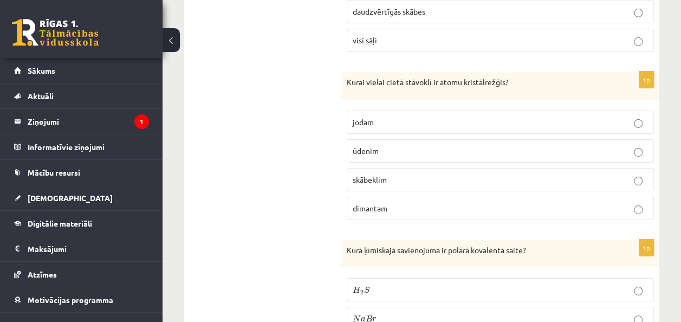
scroll to position [3796, 0]
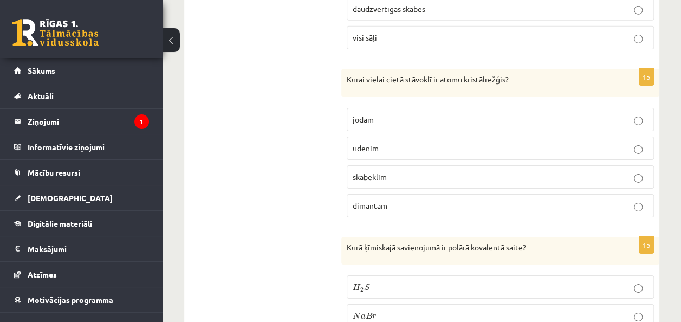
click at [397, 200] on p "dimantam" at bounding box center [500, 205] width 295 height 11
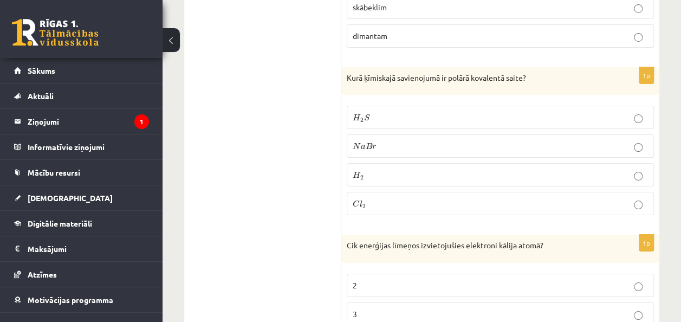
scroll to position [3967, 0]
click at [372, 111] on p "H 2 S H 2 S" at bounding box center [500, 116] width 295 height 11
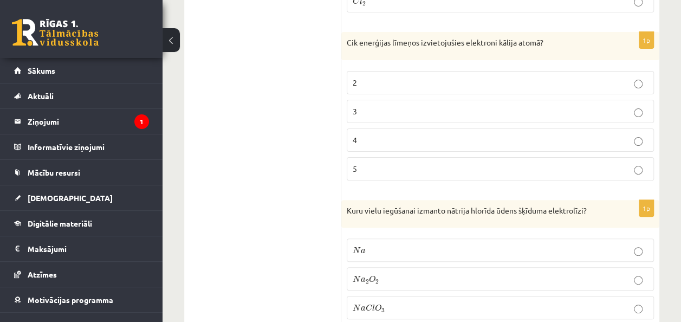
scroll to position [4169, 0]
click at [390, 134] on p "4" at bounding box center [500, 139] width 295 height 11
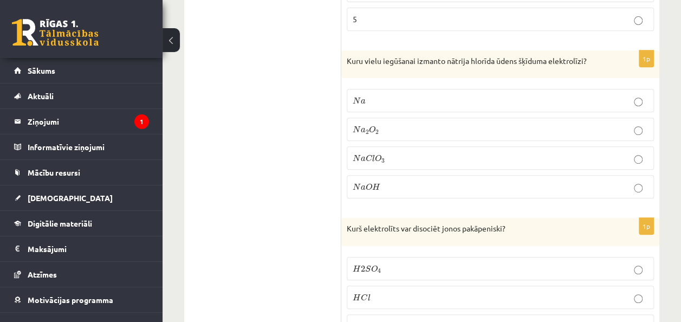
scroll to position [4317, 0]
click at [403, 182] on p "N a O H N a O H" at bounding box center [500, 187] width 295 height 11
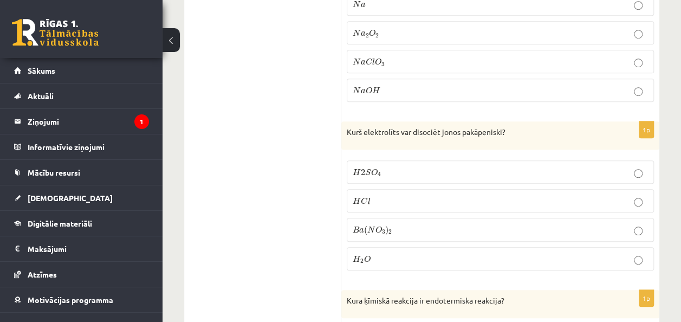
scroll to position [4426, 0]
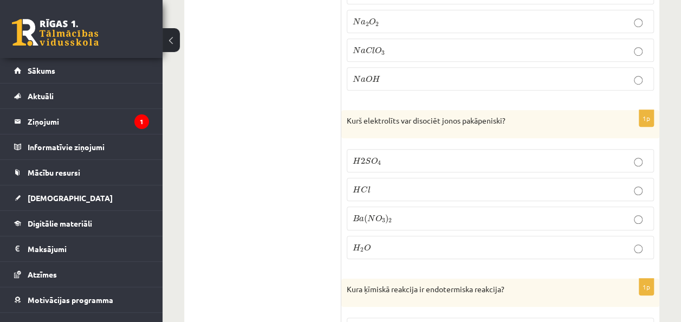
click at [394, 149] on label "H 2 S O 4 H 2 S O 4" at bounding box center [500, 160] width 307 height 23
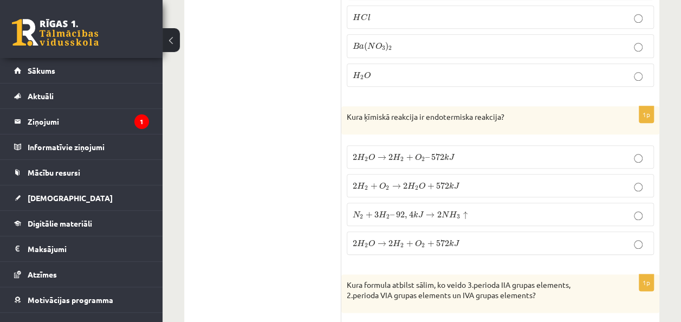
scroll to position [4599, 0]
click at [439, 145] on label "2 H 2 O → 2 H 2 + O 2 – 572 k J 2 H 2 O → 2 H 2 + O 2 – 572 k J" at bounding box center [500, 156] width 307 height 23
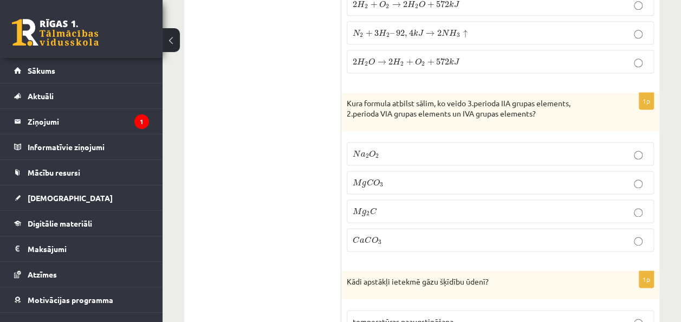
scroll to position [4812, 0]
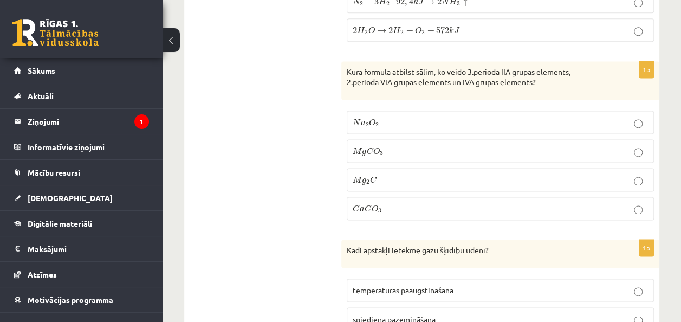
click at [417, 174] on p "M g 2 C M g 2 C" at bounding box center [500, 179] width 295 height 11
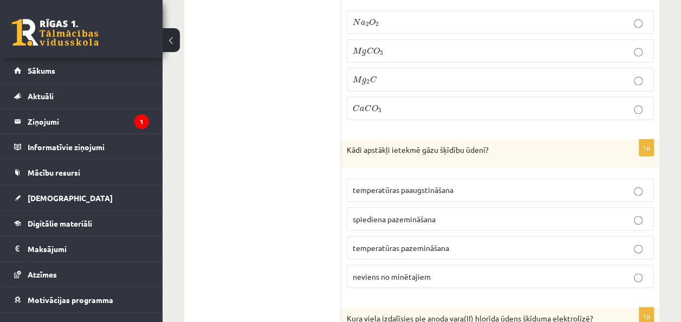
scroll to position [4913, 0]
click at [413, 242] on span "temperatūras pazemināšana" at bounding box center [401, 247] width 96 height 10
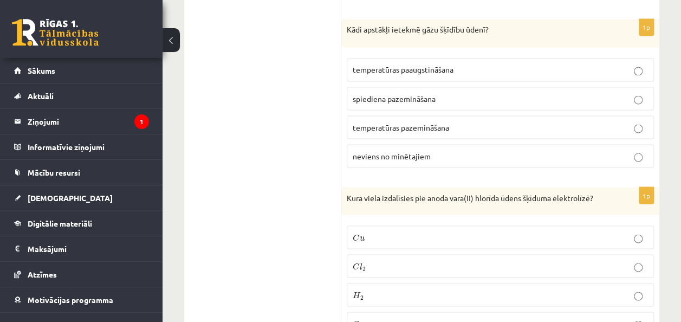
scroll to position [5039, 0]
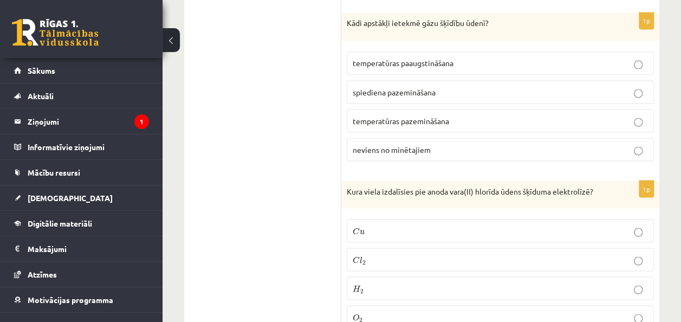
click at [378, 254] on p "C l 2 C l 2" at bounding box center [500, 259] width 295 height 11
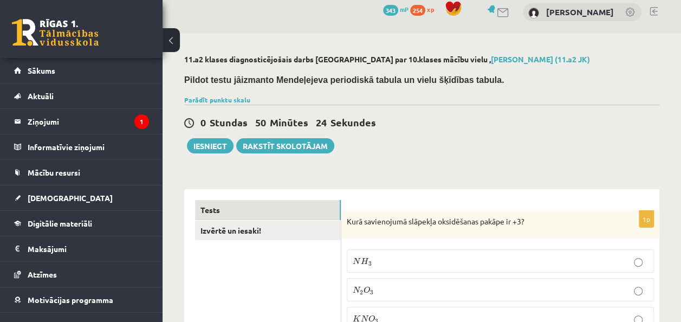
scroll to position [0, 0]
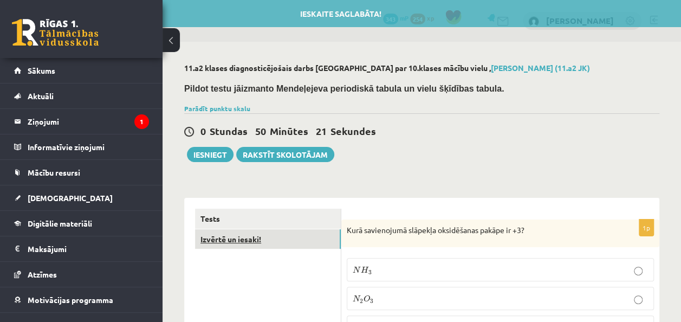
click at [245, 243] on link "Izvērtē un iesaki!" at bounding box center [268, 239] width 146 height 20
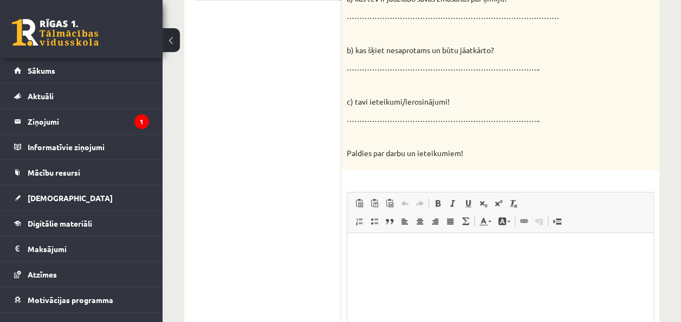
scroll to position [249, 0]
click at [387, 251] on p "Bagātinātā teksta redaktors, wiswyg-editor-user-answer-47024751122120" at bounding box center [500, 248] width 285 height 11
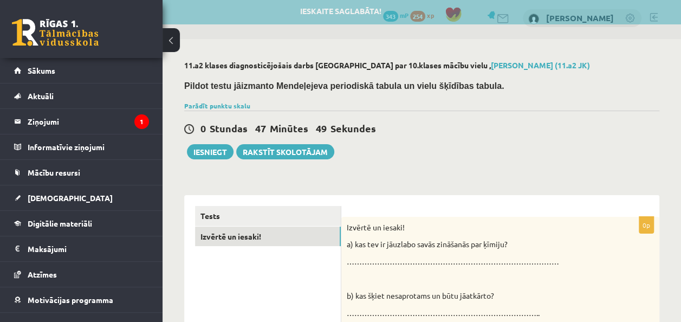
scroll to position [0, 0]
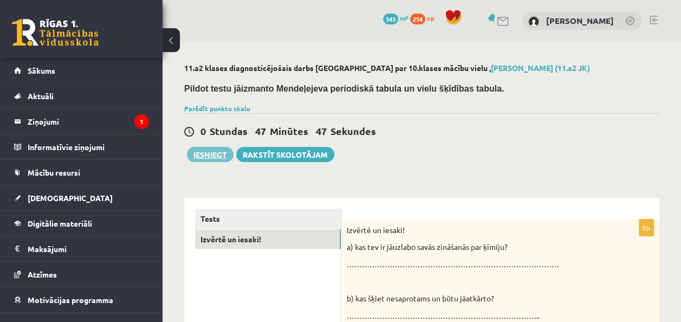
click at [215, 157] on button "Iesniegt" at bounding box center [210, 154] width 47 height 15
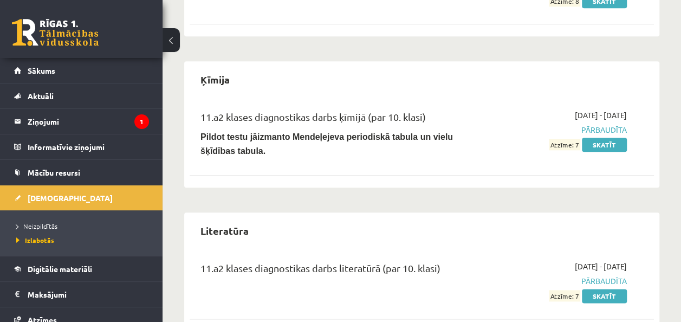
scroll to position [468, 0]
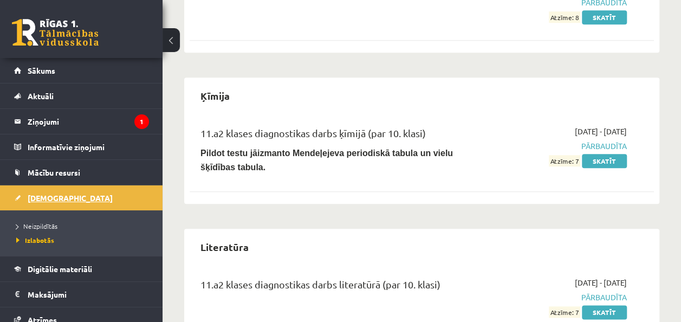
click at [47, 199] on span "[DEMOGRAPHIC_DATA]" at bounding box center [70, 198] width 85 height 10
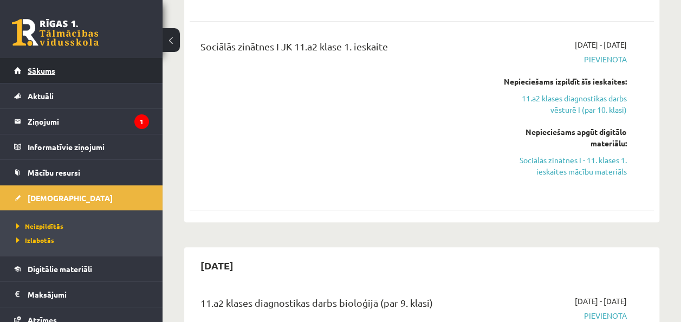
click at [52, 68] on span "Sākums" at bounding box center [42, 71] width 28 height 10
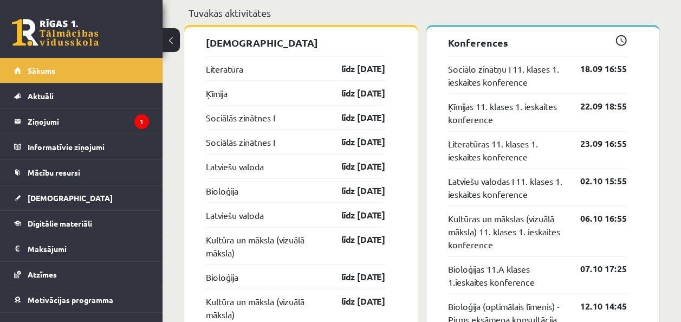
scroll to position [986, 0]
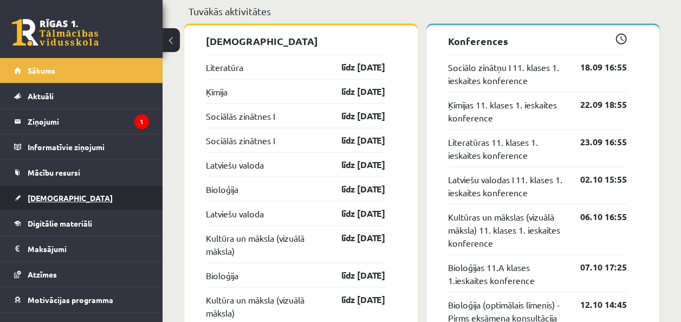
click at [51, 193] on span "[DEMOGRAPHIC_DATA]" at bounding box center [70, 198] width 85 height 10
